Goal: Information Seeking & Learning: Learn about a topic

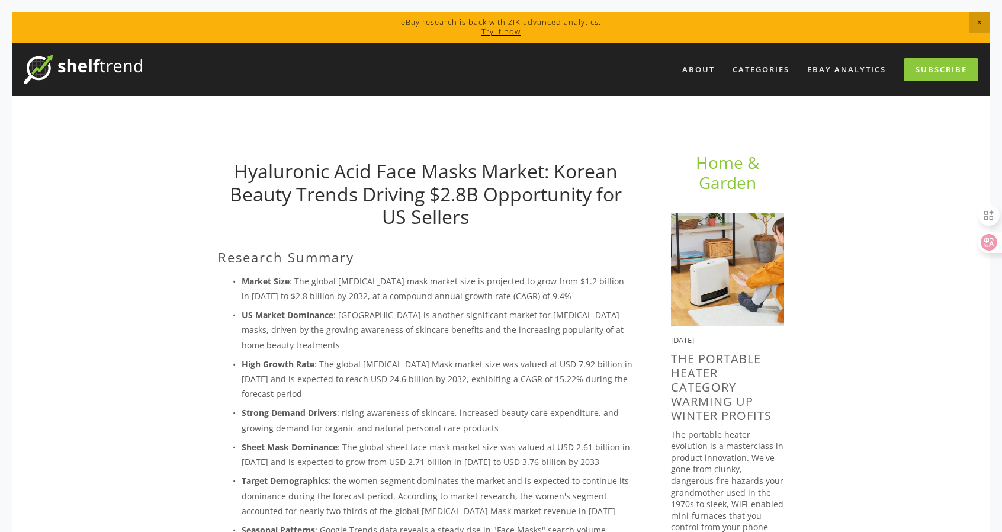
click at [367, 294] on p "Market Size : The global [MEDICAL_DATA] mask market size is projected to grow f…" at bounding box center [437, 289] width 391 height 30
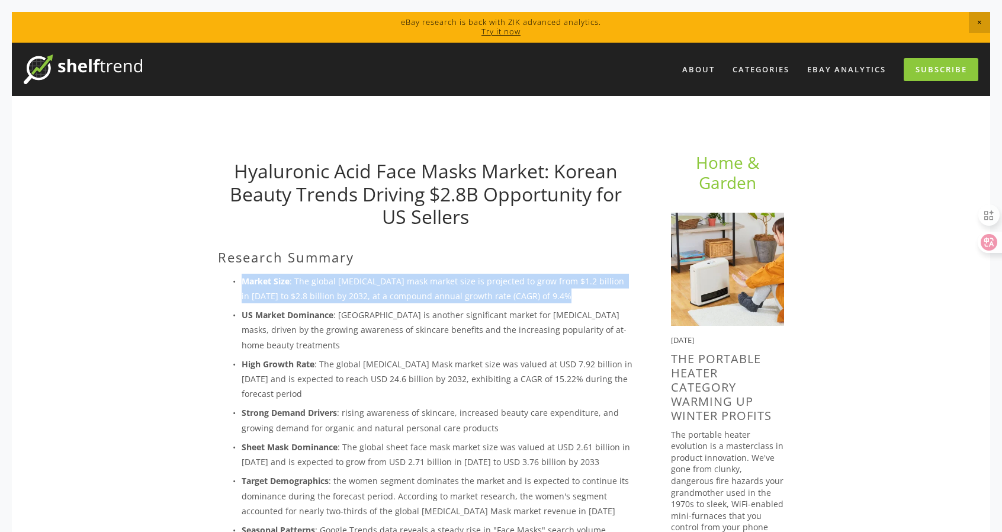
click at [367, 294] on p "Market Size : The global [MEDICAL_DATA] mask market size is projected to grow f…" at bounding box center [437, 289] width 391 height 30
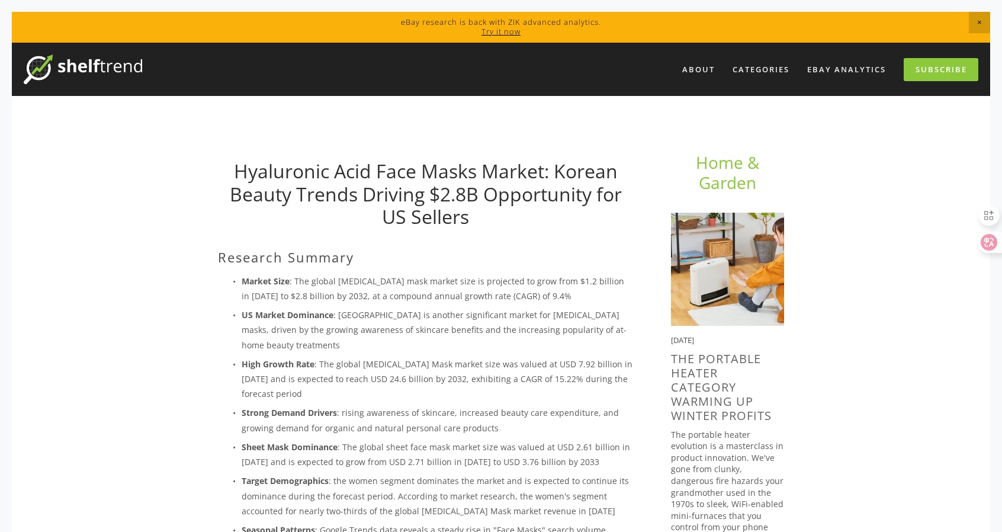
click at [459, 375] on p "High Growth Rate : The global [MEDICAL_DATA] Mask market size was valued at USD…" at bounding box center [437, 378] width 391 height 45
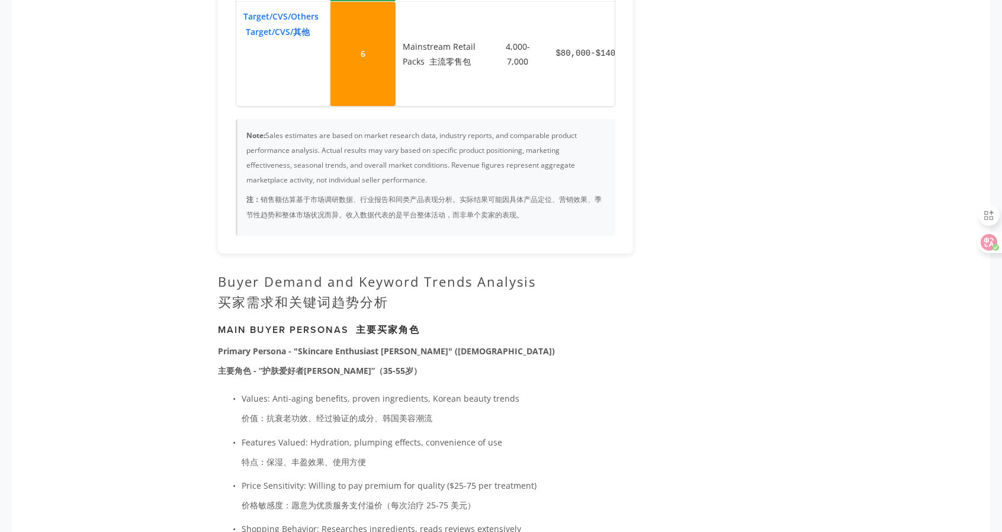
scroll to position [3217, 0]
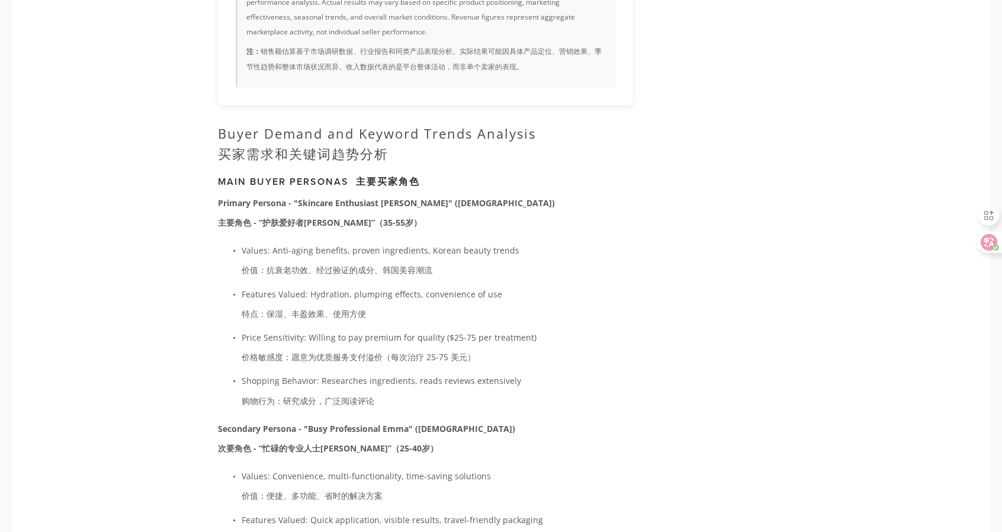
scroll to position [3513, 0]
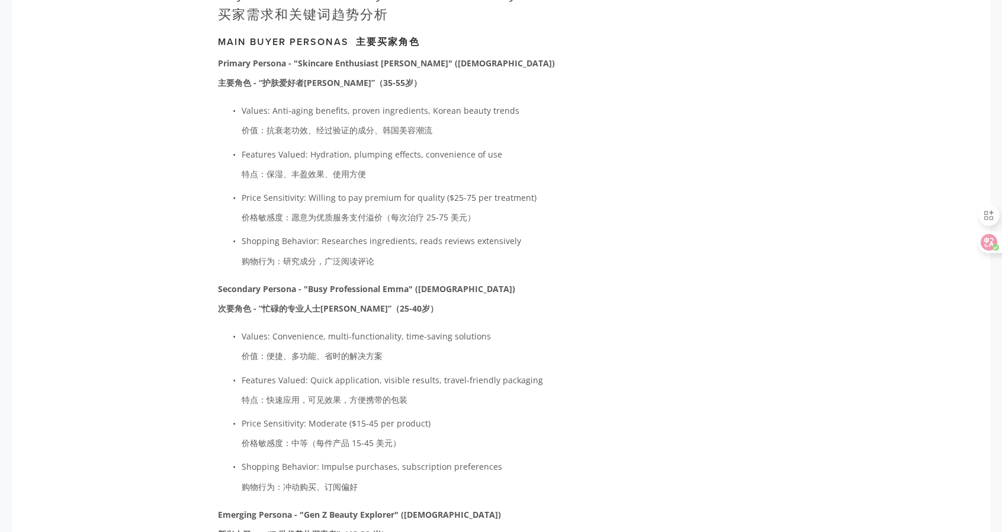
drag, startPoint x: 476, startPoint y: 204, endPoint x: 590, endPoint y: 200, distance: 113.8
click at [513, 213] on p "Price Sensitivity: Willing to pay premium for quality ($25-75 per treatment) 价格…" at bounding box center [437, 209] width 391 height 39
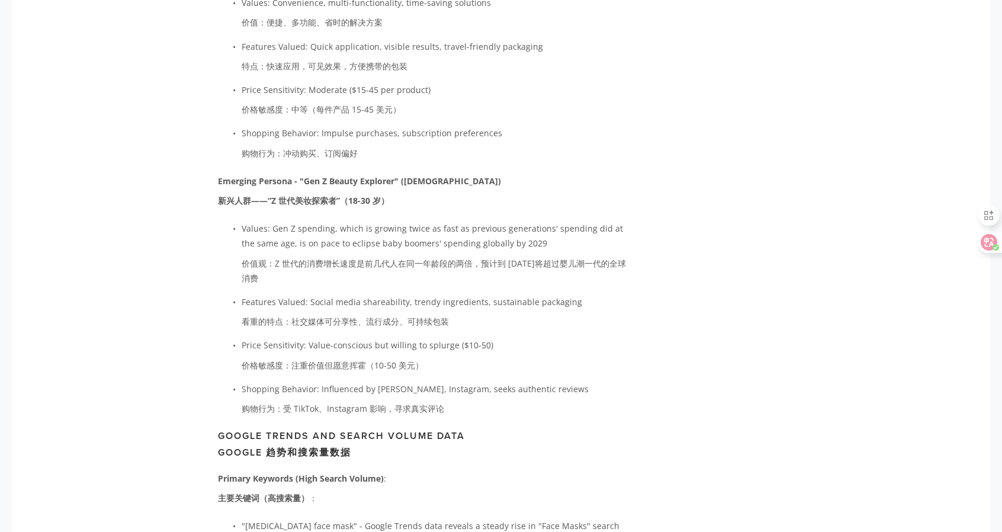
scroll to position [4105, 0]
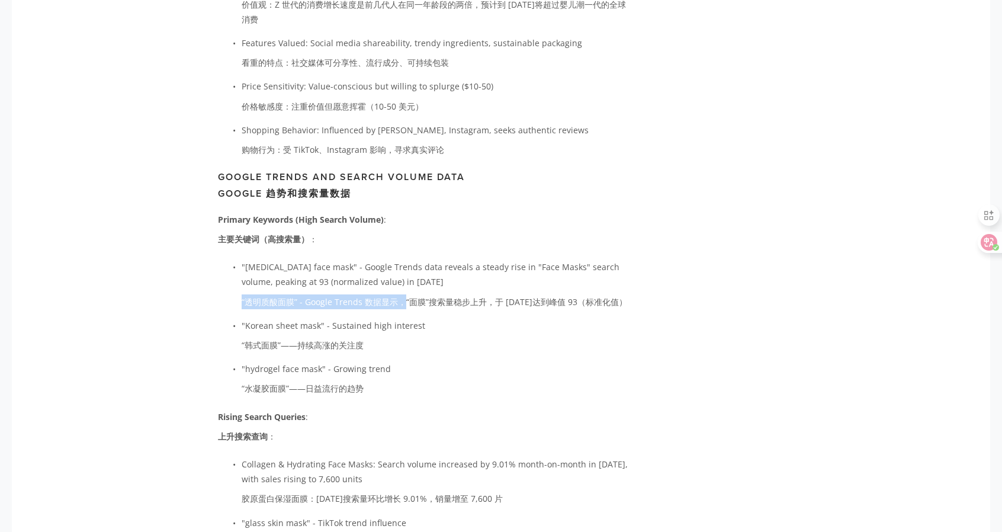
drag, startPoint x: 405, startPoint y: 297, endPoint x: 677, endPoint y: 271, distance: 273.1
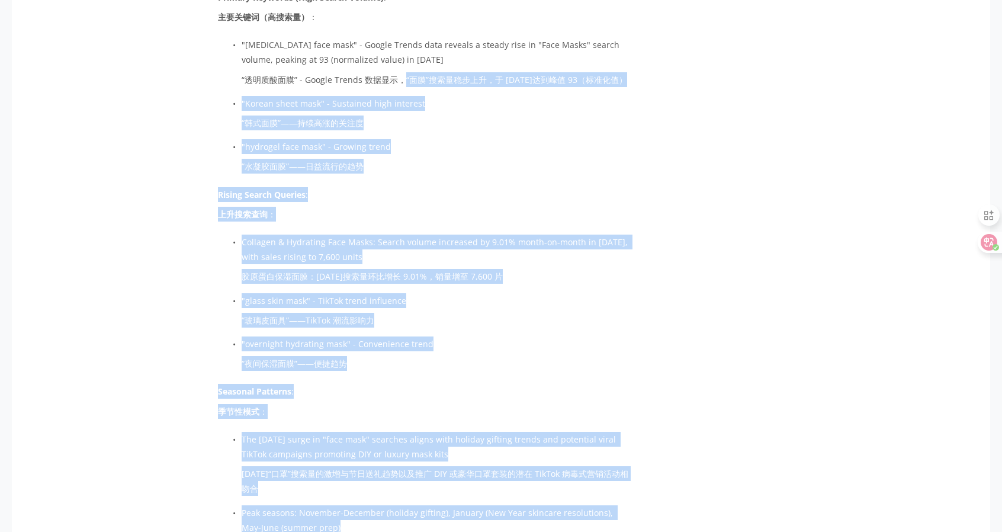
scroll to position [4579, 0]
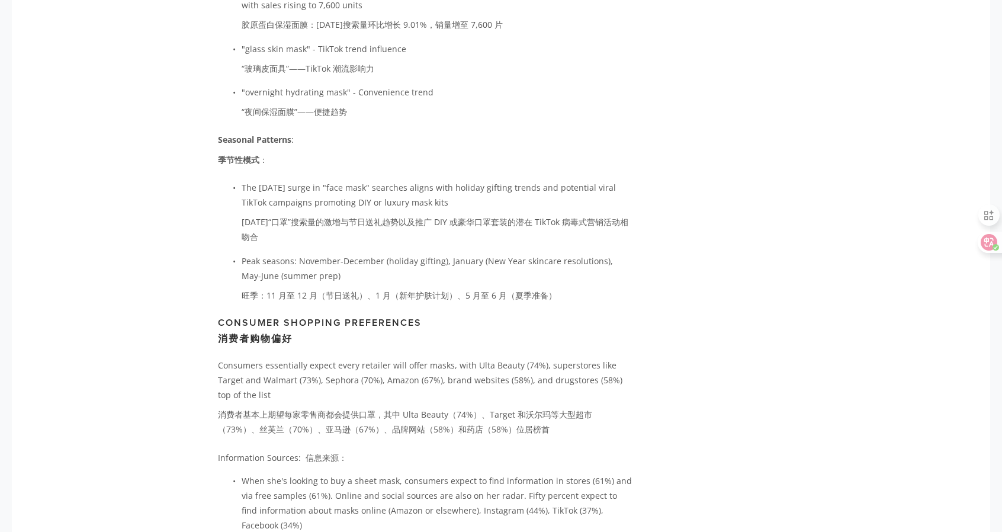
drag, startPoint x: 335, startPoint y: 257, endPoint x: 685, endPoint y: 249, distance: 350.1
click at [524, 227] on font "[DATE]“口罩”搜索量的激增与节日送礼趋势以及推广 DIY 或豪华口罩套装的潜在 TikTok 病毒式营销活动相吻合" at bounding box center [435, 229] width 387 height 26
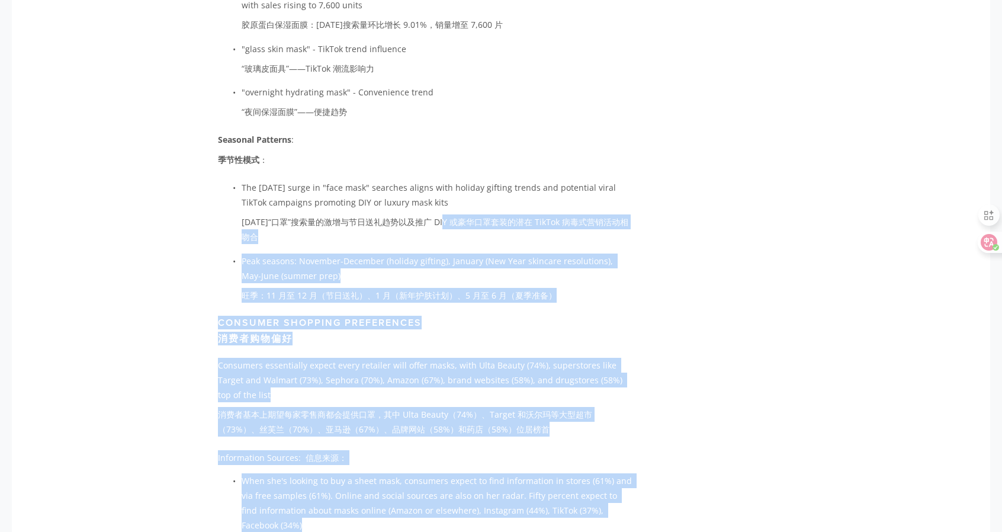
drag, startPoint x: 470, startPoint y: 218, endPoint x: 690, endPoint y: 210, distance: 219.8
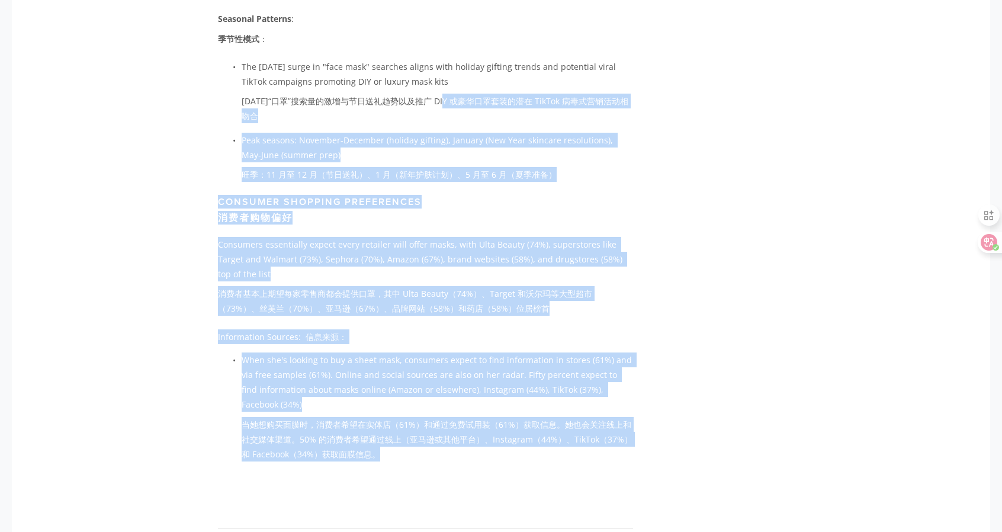
scroll to position [4697, 0]
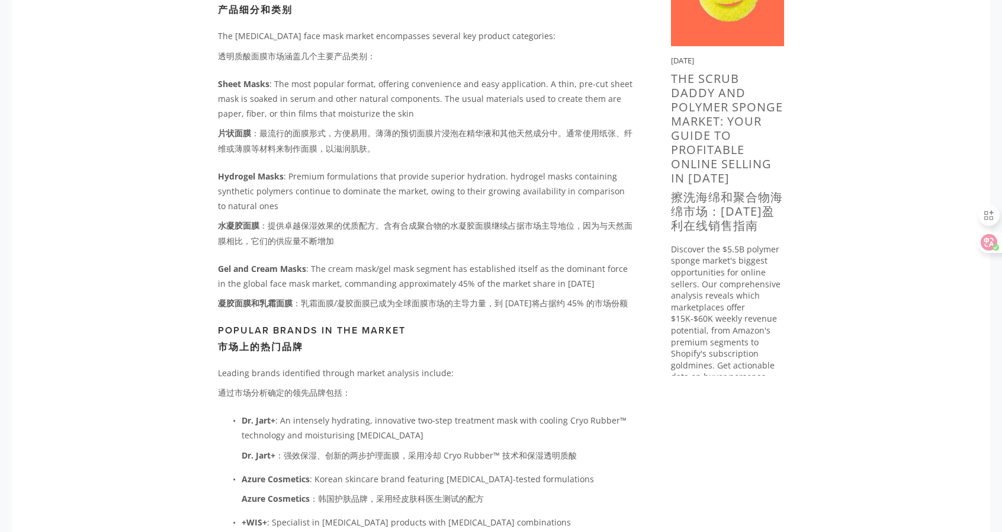
scroll to position [0, 0]
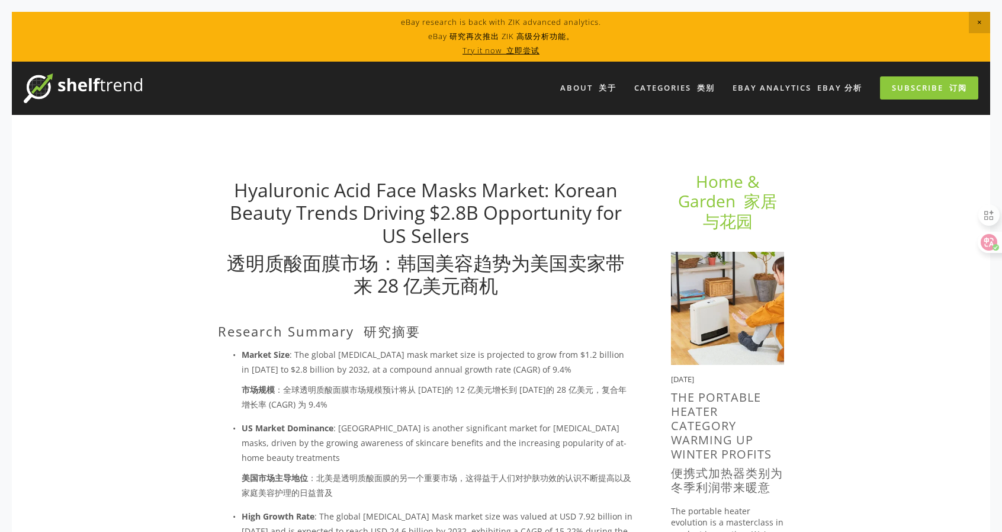
drag, startPoint x: 712, startPoint y: 367, endPoint x: 239, endPoint y: -72, distance: 644.9
click at [490, 223] on link "[MEDICAL_DATA] Face Masks Market: Korean Beauty Trends Driving $2.8B Opportunit…" at bounding box center [425, 237] width 415 height 121
